Goal: Download file/media

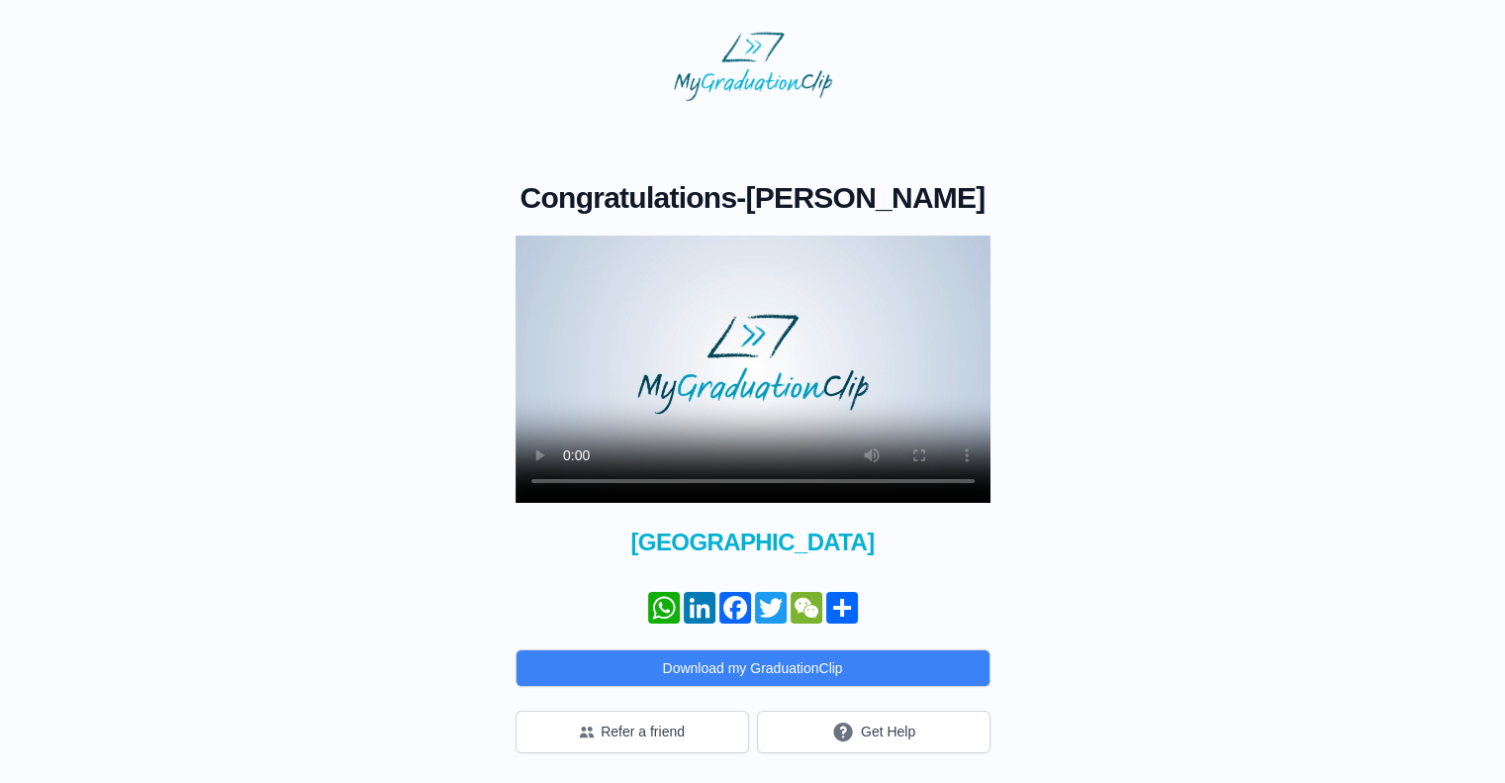
click at [838, 414] on video at bounding box center [753, 369] width 475 height 267
click at [837, 676] on button "Download my GraduationClip" at bounding box center [753, 668] width 475 height 38
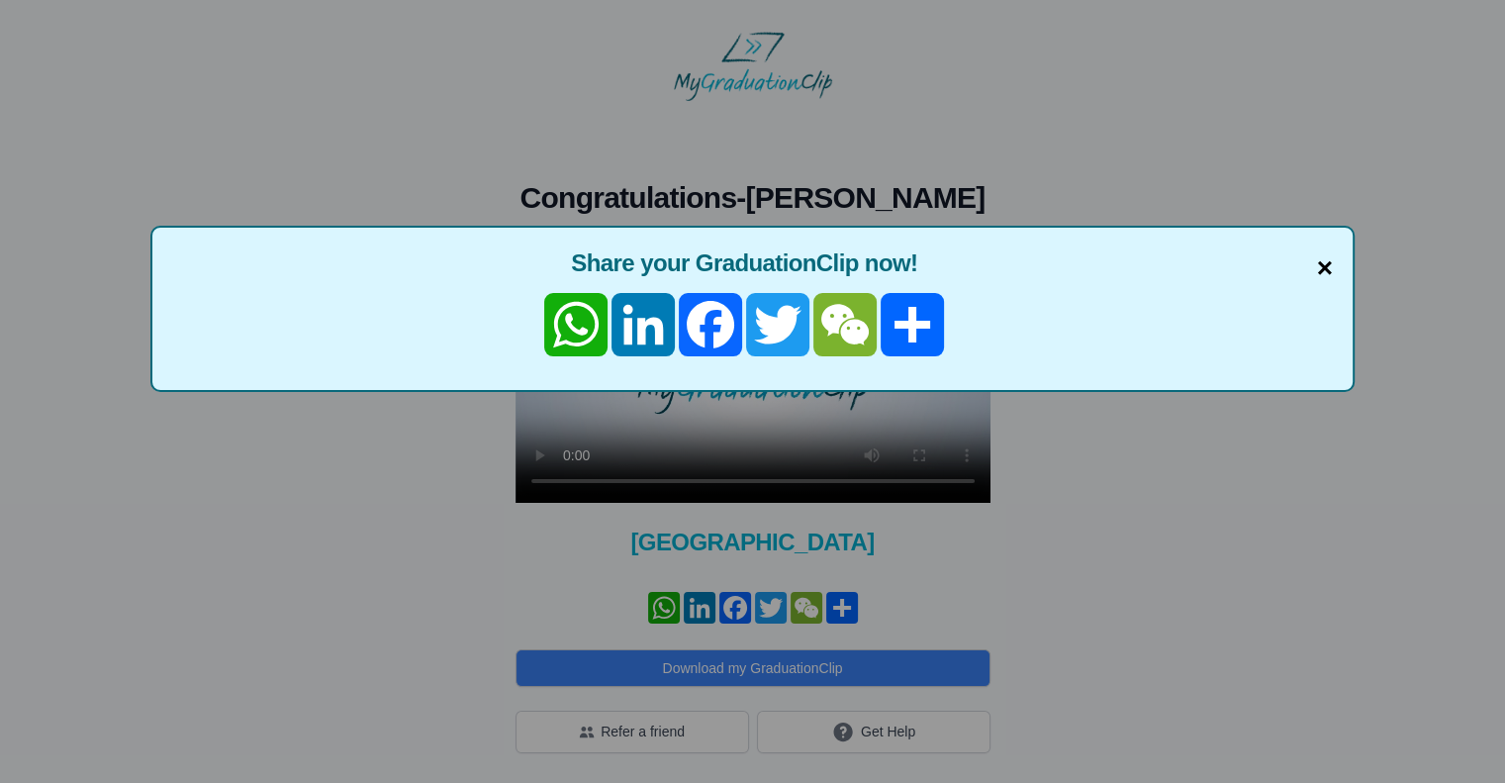
click at [1325, 271] on span "×" at bounding box center [1325, 268] width 16 height 42
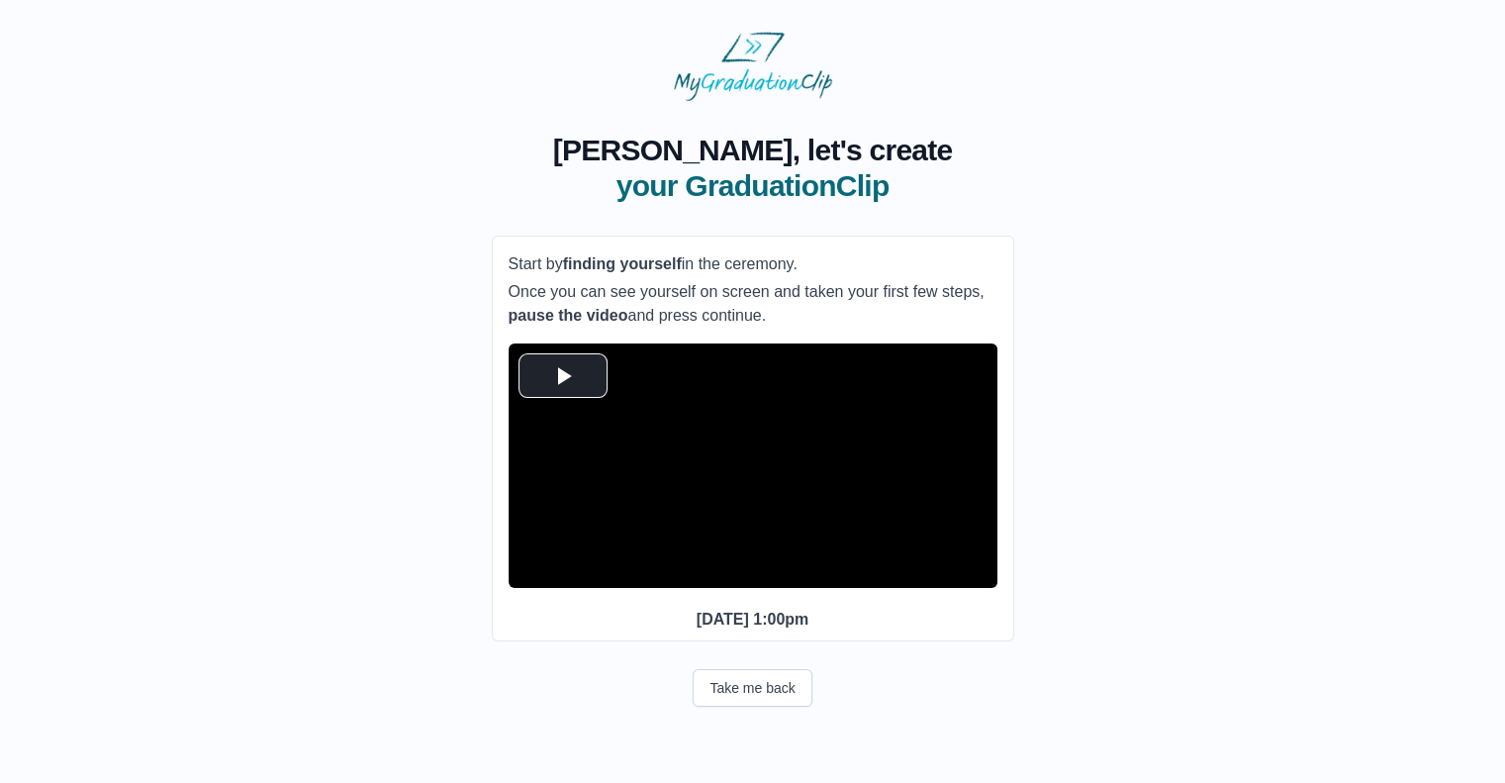
scroll to position [4, 0]
click at [563, 375] on span "Video Player" at bounding box center [563, 375] width 0 height 0
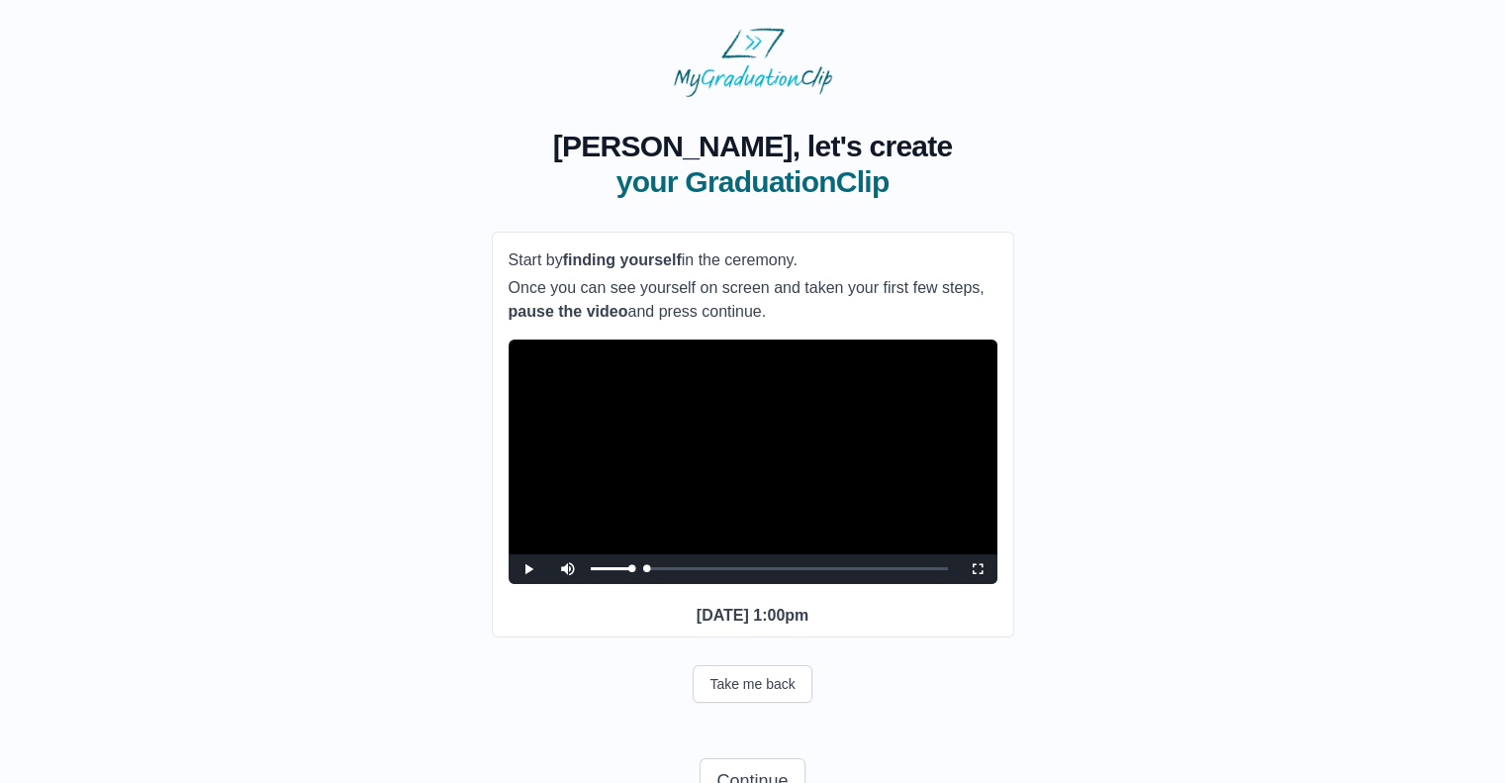
drag, startPoint x: 628, startPoint y: 595, endPoint x: 563, endPoint y: 589, distance: 65.6
click at [563, 584] on div "Play Mute Current Time 0:00 / Loaded : 0% 0:00 0:00 Progress : 0% Stream Type L…" at bounding box center [753, 569] width 489 height 30
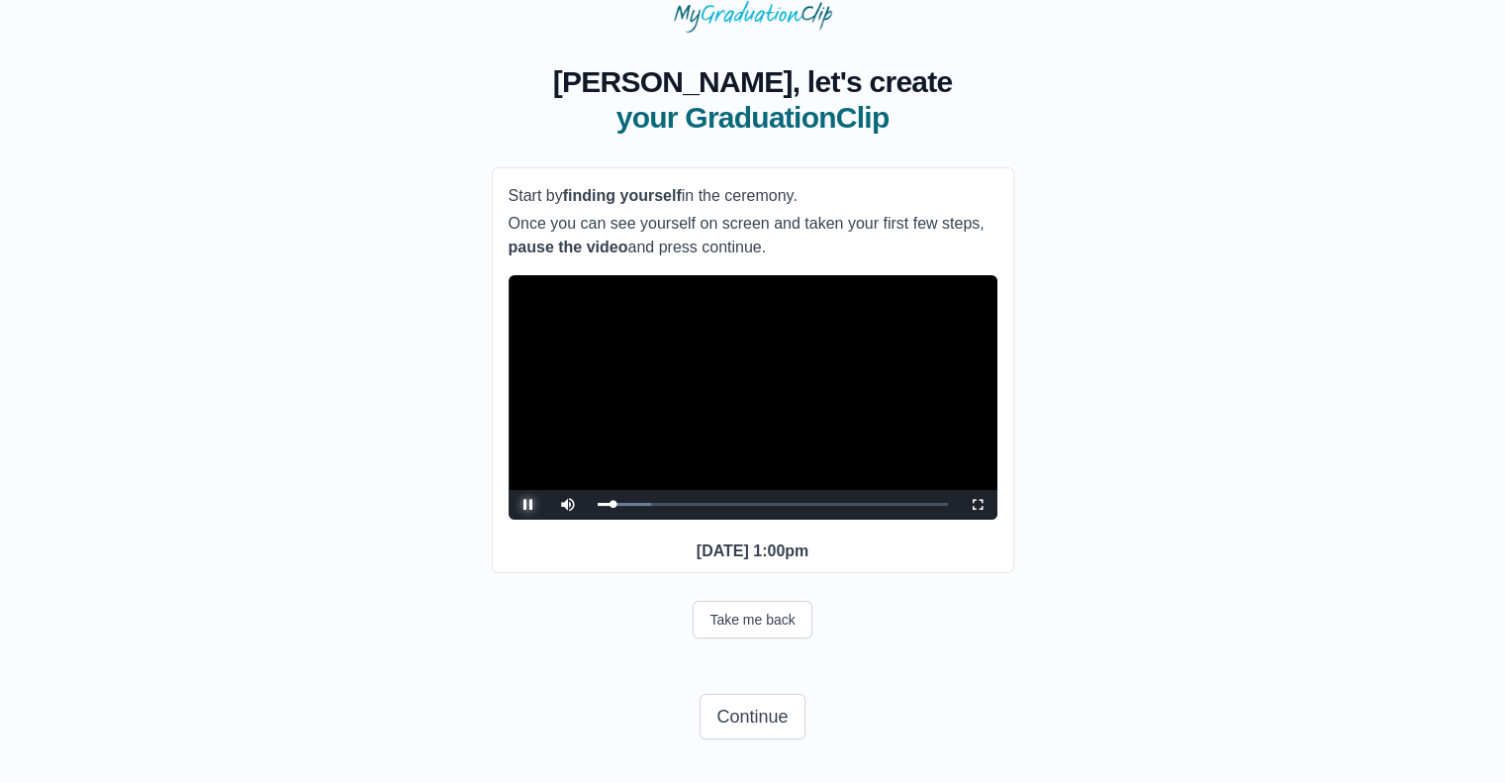
click at [528, 505] on span "Video Player" at bounding box center [528, 505] width 0 height 0
click at [611, 502] on div "0:20 Progress : 0%" at bounding box center [605, 504] width 15 height 5
click at [528, 505] on span "Video Player" at bounding box center [528, 505] width 0 height 0
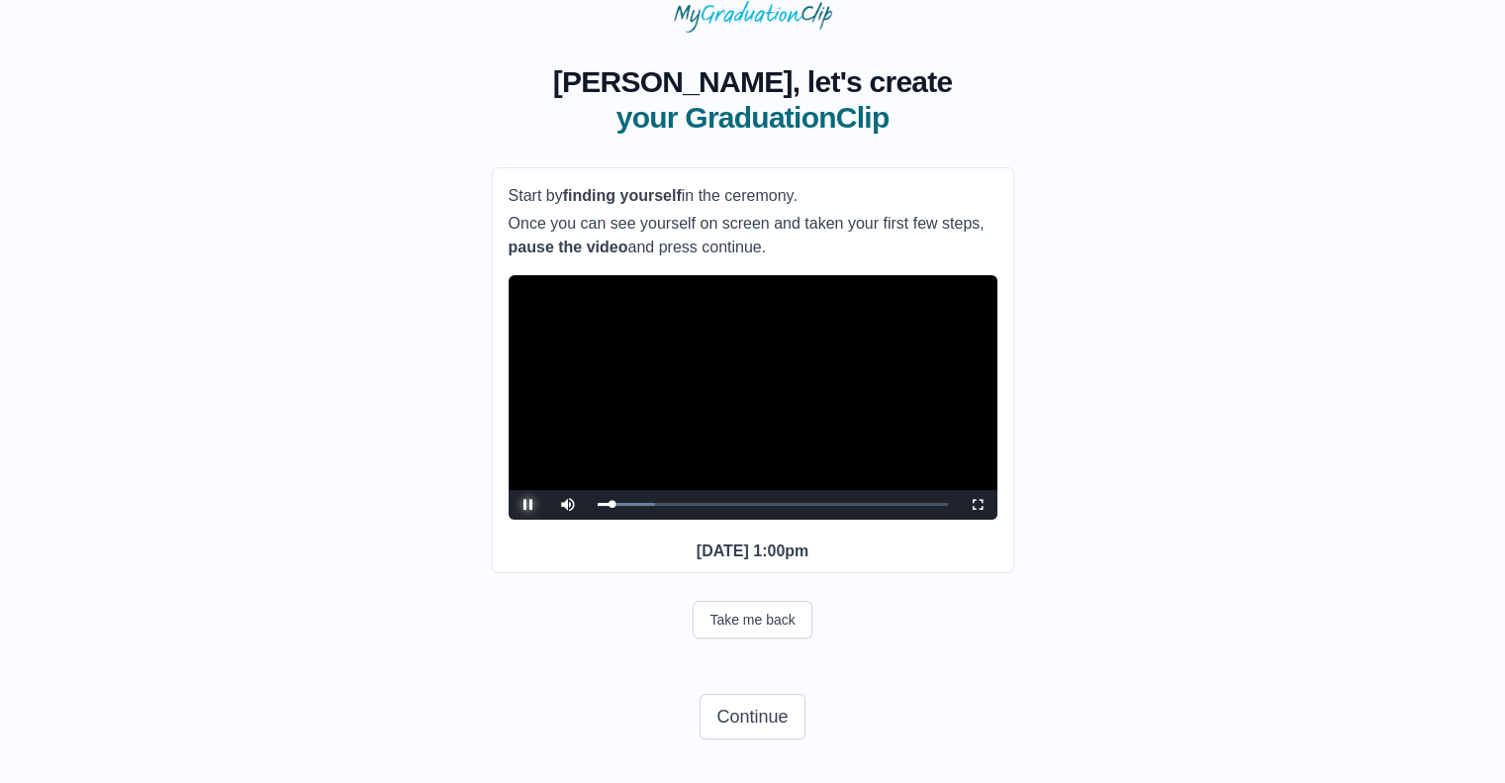
click at [528, 505] on span "Video Player" at bounding box center [528, 505] width 0 height 0
click at [771, 710] on button "Continue" at bounding box center [752, 717] width 105 height 46
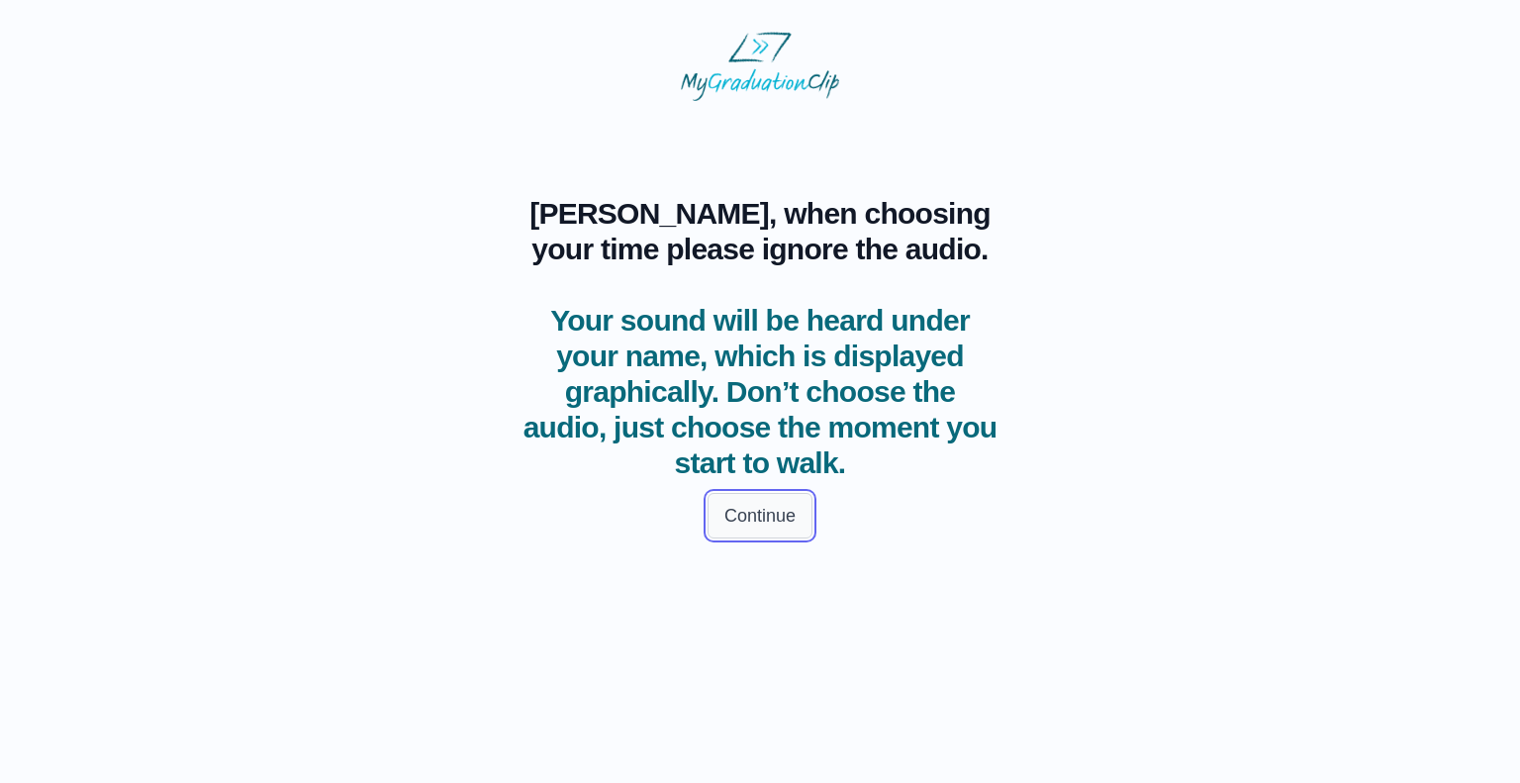
click at [786, 502] on button "Continue" at bounding box center [760, 516] width 105 height 46
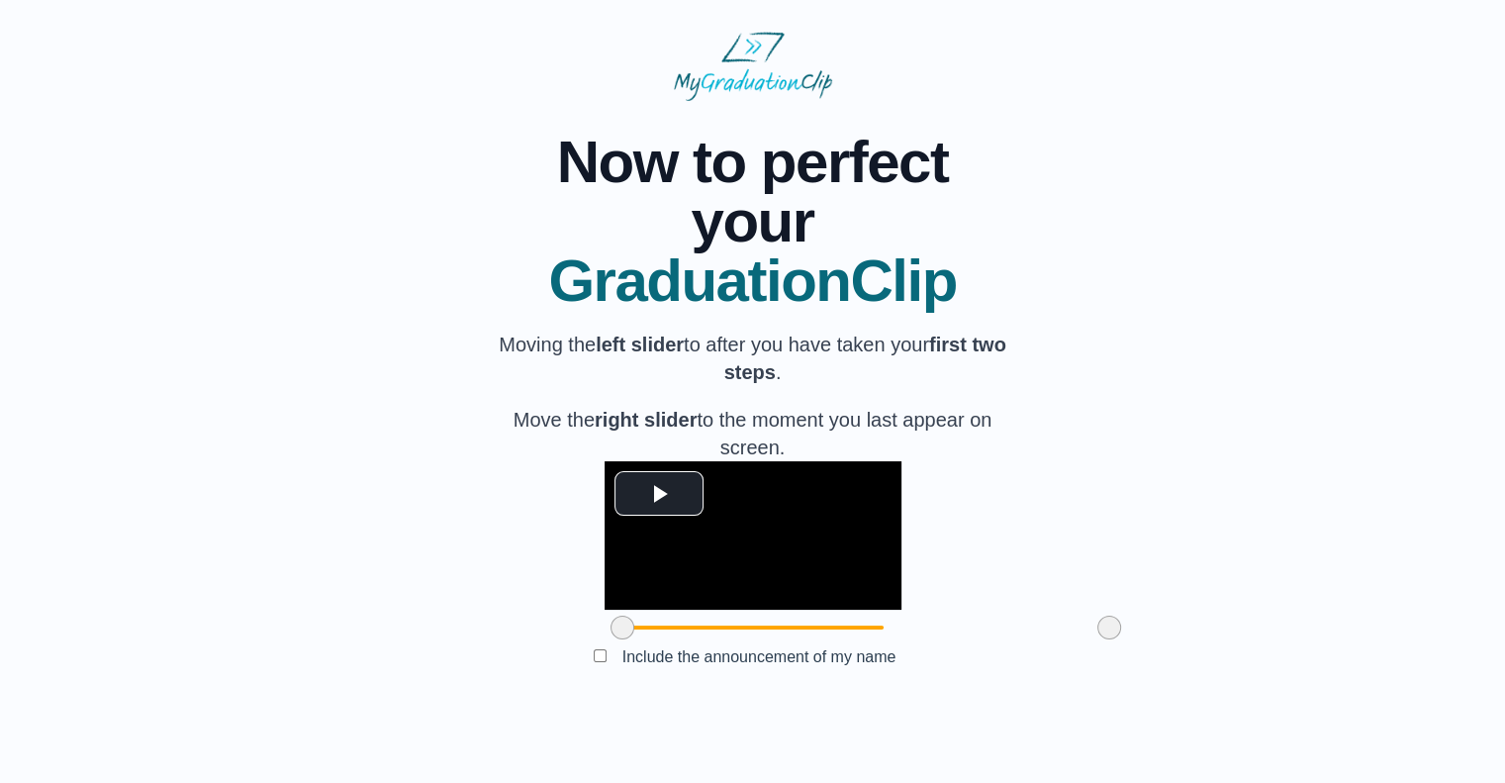
scroll to position [100, 0]
click at [659, 493] on span "Video Player" at bounding box center [659, 493] width 0 height 0
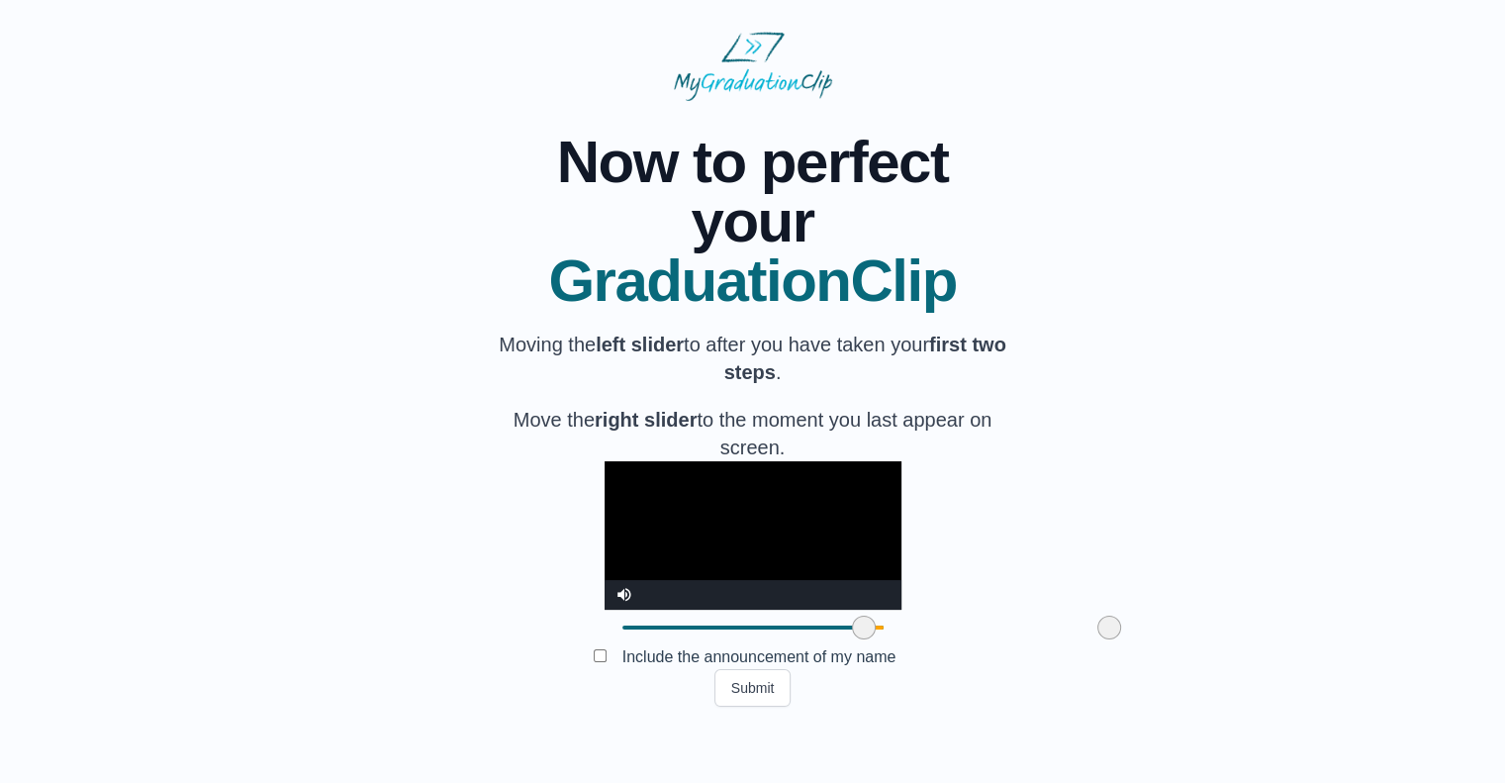
drag, startPoint x: 512, startPoint y: 672, endPoint x: 753, endPoint y: 672, distance: 241.4
click at [852, 639] on span at bounding box center [864, 627] width 24 height 24
click at [853, 639] on span at bounding box center [865, 627] width 24 height 24
click at [1051, 605] on div "**********" at bounding box center [753, 404] width 1442 height 606
click at [619, 461] on video "Video Player" at bounding box center [753, 535] width 297 height 148
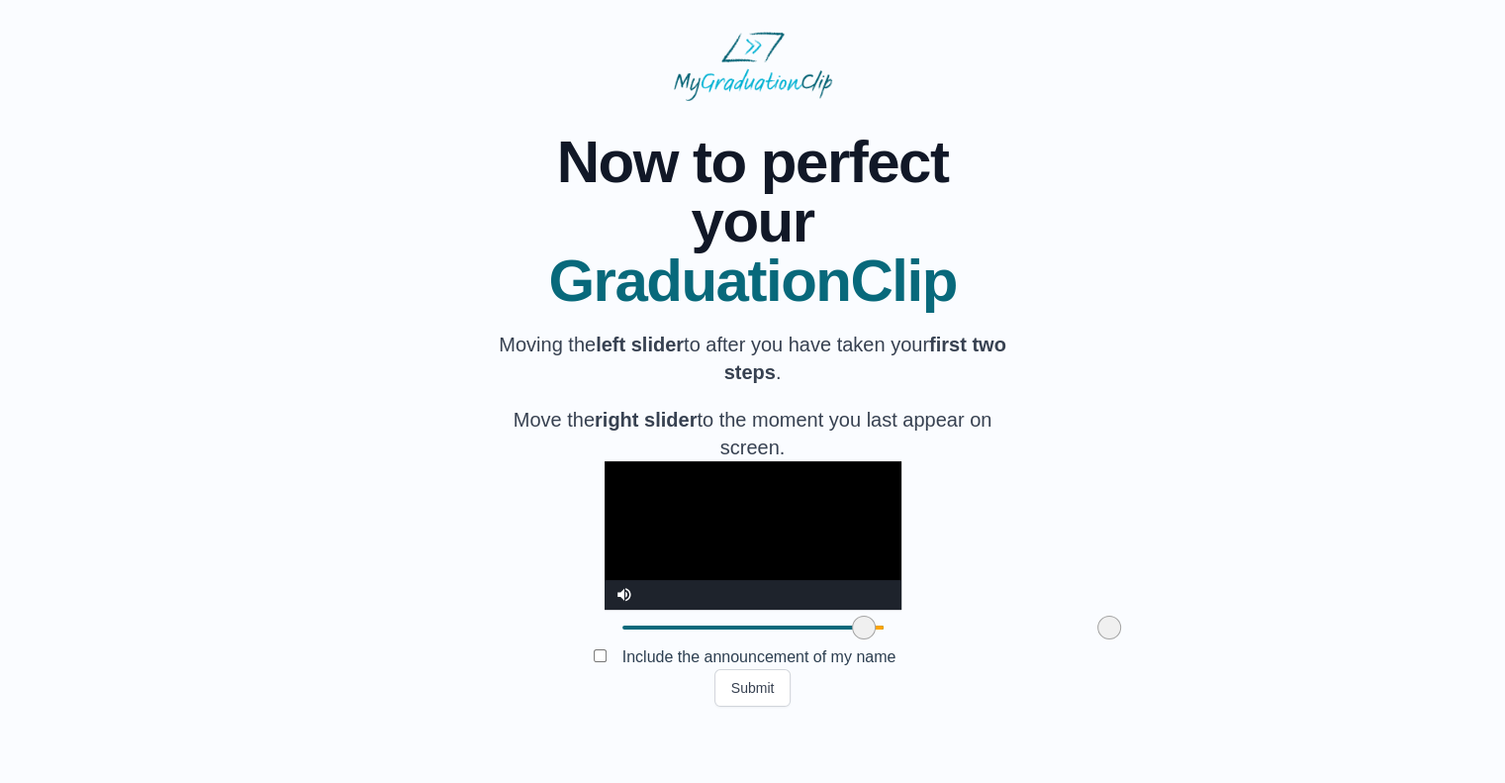
drag, startPoint x: 996, startPoint y: 678, endPoint x: 1021, endPoint y: 663, distance: 28.8
click at [1021, 663] on div "**********" at bounding box center [753, 404] width 1442 height 606
click at [744, 605] on video "Video Player" at bounding box center [753, 535] width 297 height 148
drag, startPoint x: 986, startPoint y: 666, endPoint x: 804, endPoint y: 678, distance: 181.5
click at [917, 639] on span at bounding box center [929, 627] width 24 height 24
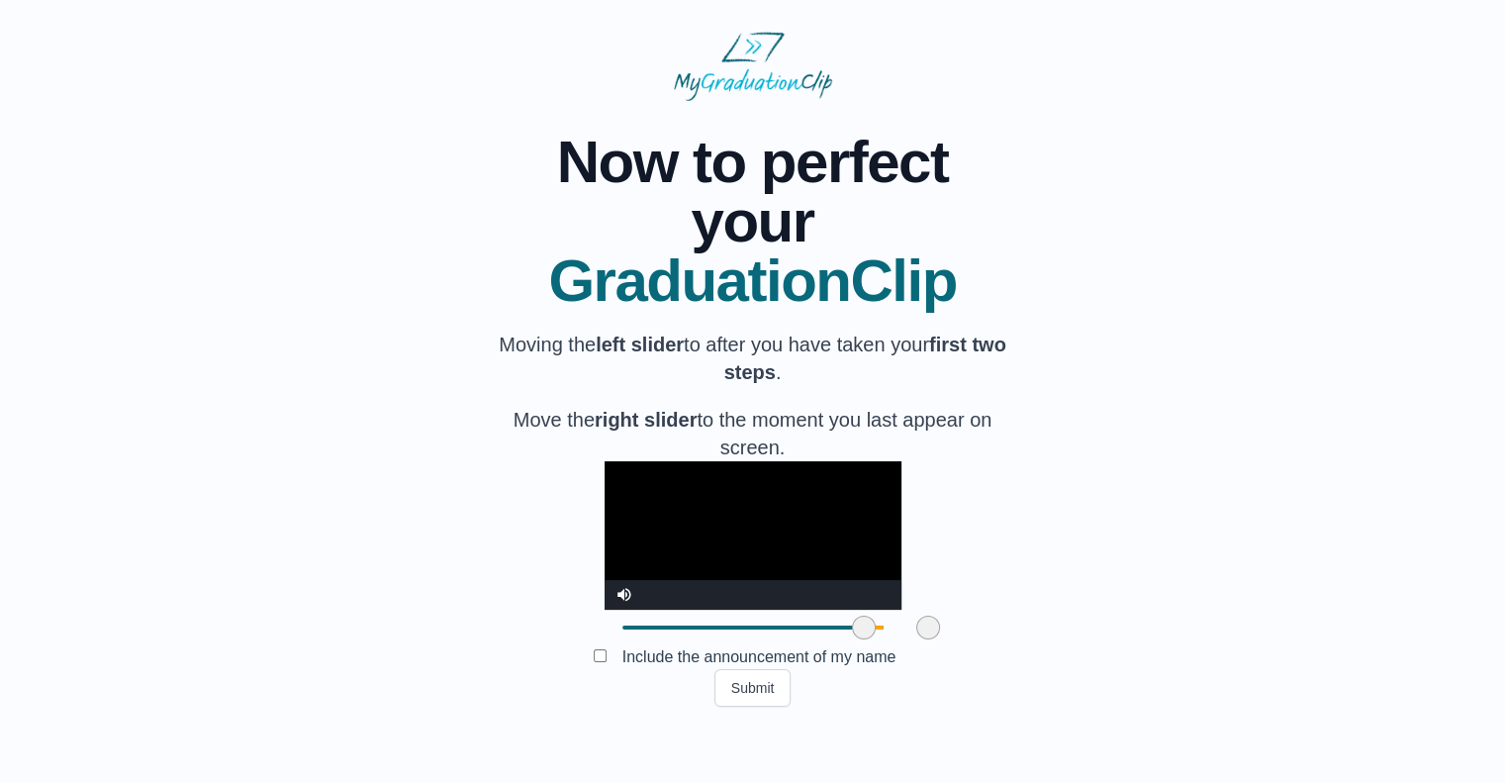
click at [705, 547] on video "Video Player" at bounding box center [753, 535] width 297 height 148
drag, startPoint x: 819, startPoint y: 670, endPoint x: 999, endPoint y: 676, distance: 180.2
click at [1095, 639] on span at bounding box center [1107, 627] width 24 height 24
drag, startPoint x: 747, startPoint y: 671, endPoint x: 689, endPoint y: 673, distance: 58.4
click at [794, 639] on span at bounding box center [806, 627] width 24 height 24
